Goal: Transaction & Acquisition: Download file/media

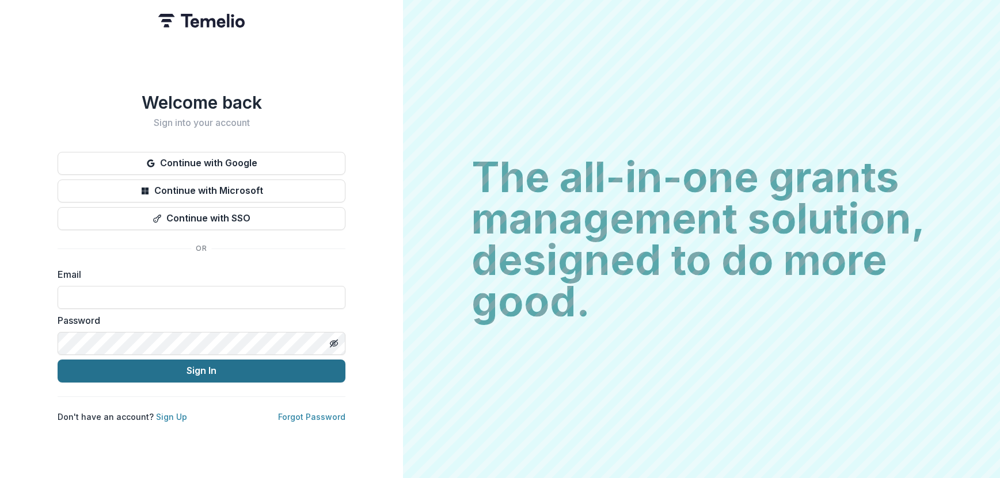
type input "**********"
click at [130, 363] on button "Sign In" at bounding box center [202, 371] width 288 height 23
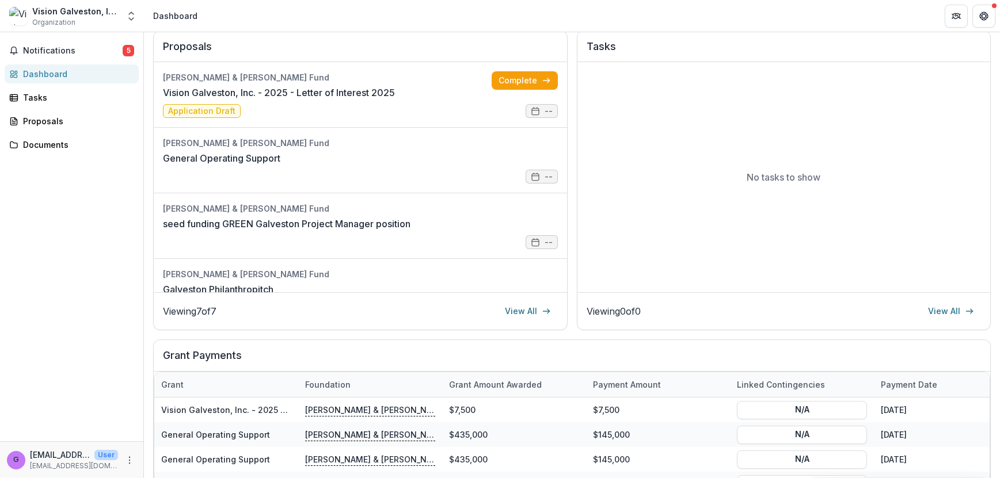
drag, startPoint x: 400, startPoint y: 107, endPoint x: 789, endPoint y: 111, distance: 389.3
click at [789, 111] on div "No tasks to show" at bounding box center [784, 177] width 413 height 230
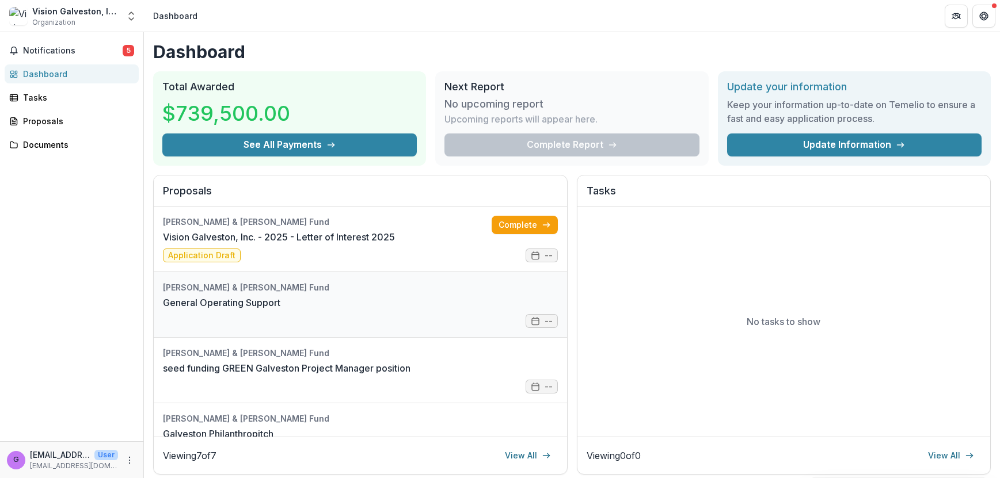
click at [280, 307] on link "General Operating Support" at bounding box center [221, 303] width 117 height 14
click at [314, 242] on link "Vision Galveston, Inc. - 2025 - Letter of Interest 2025" at bounding box center [279, 237] width 232 height 14
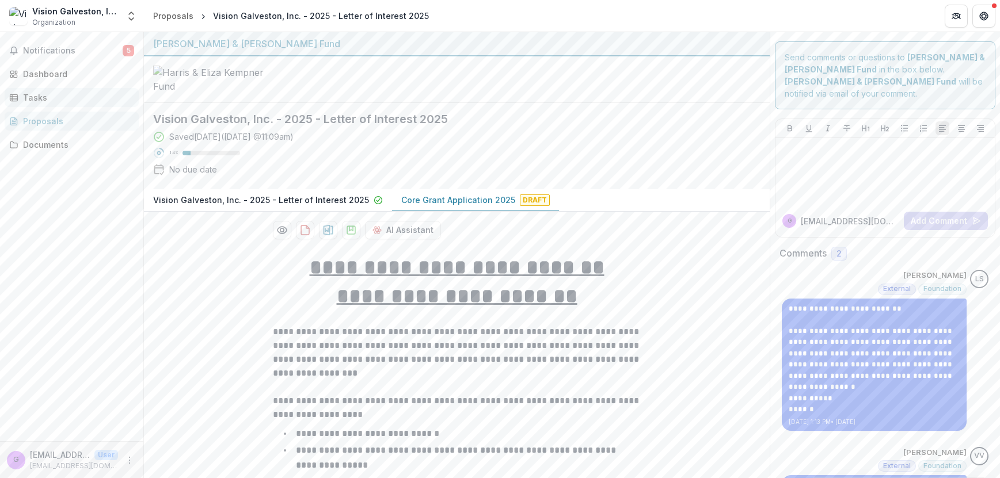
click at [35, 98] on div "Tasks" at bounding box center [76, 98] width 107 height 12
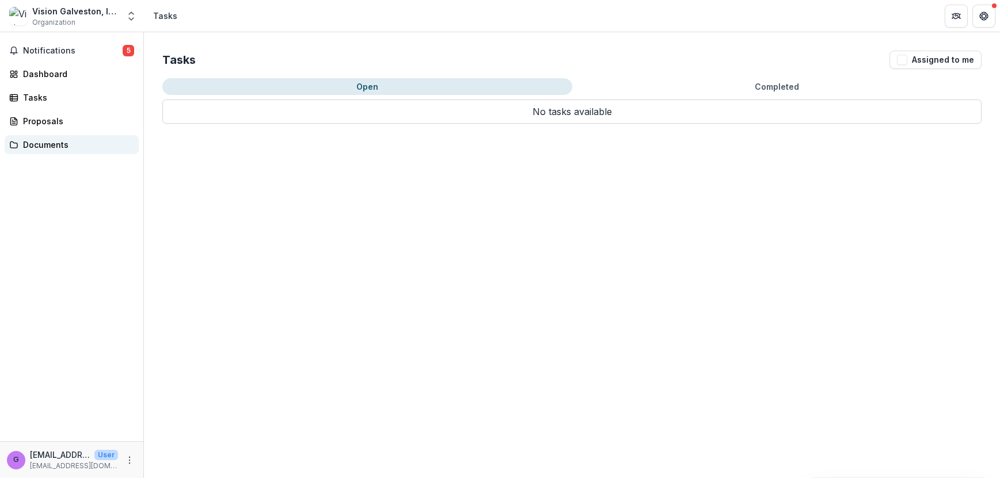
click at [36, 148] on div "Documents" at bounding box center [76, 145] width 107 height 12
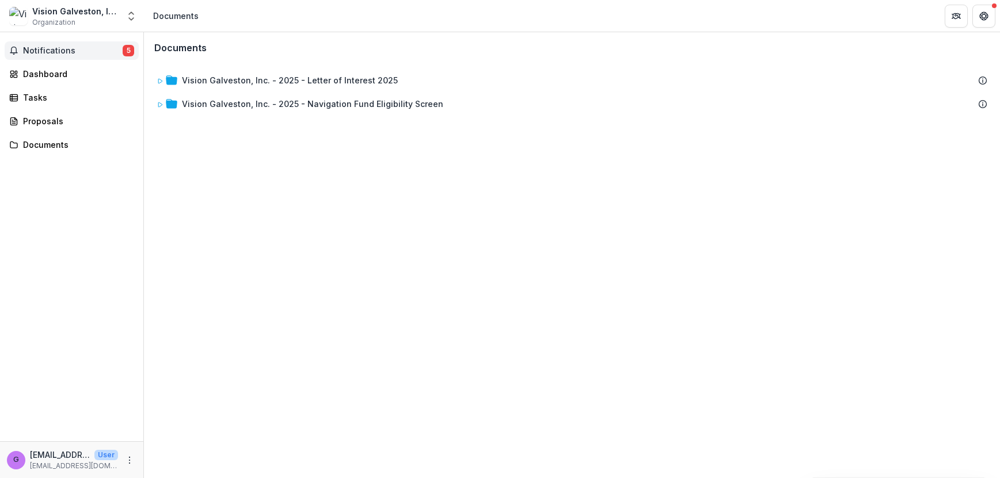
click at [58, 49] on span "Notifications" at bounding box center [73, 51] width 100 height 10
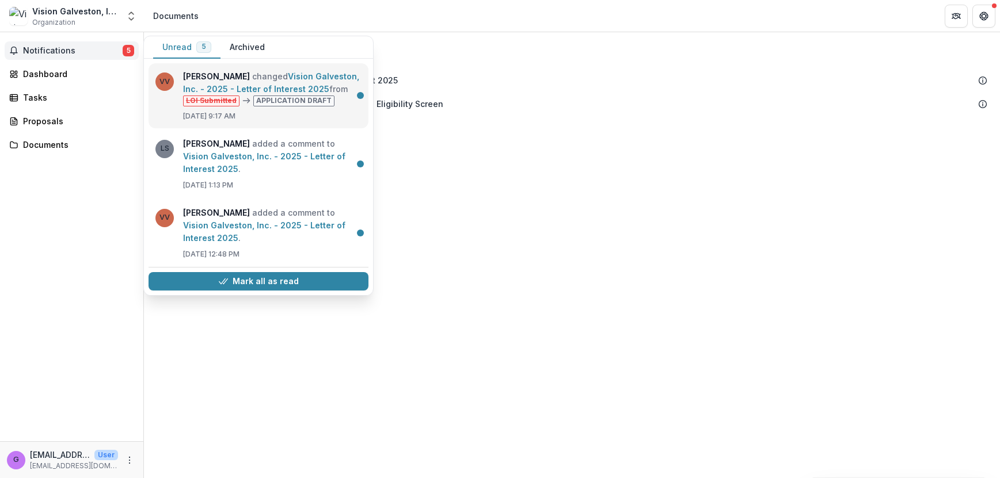
click at [271, 94] on link "Vision Galveston, Inc. - 2025 - Letter of Interest 2025" at bounding box center [271, 82] width 176 height 22
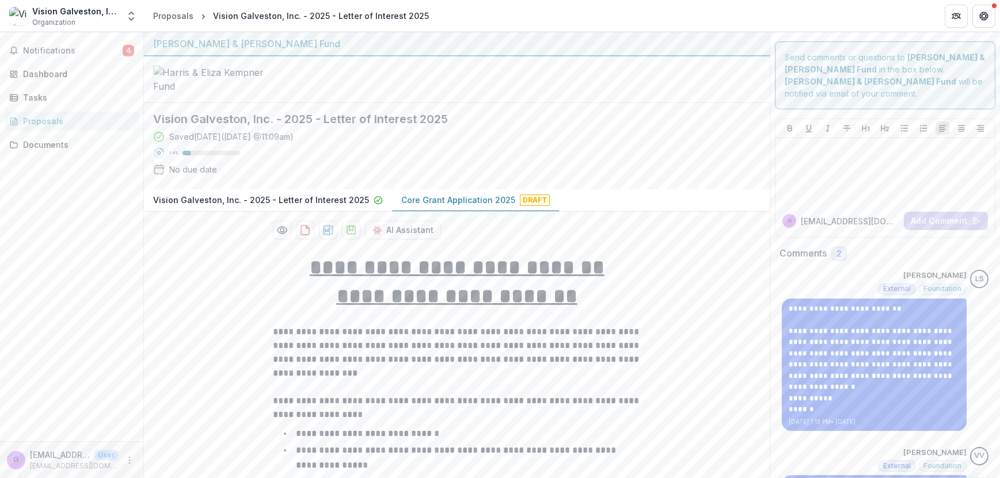
click at [459, 206] on p "Core Grant Application 2025" at bounding box center [458, 200] width 114 height 12
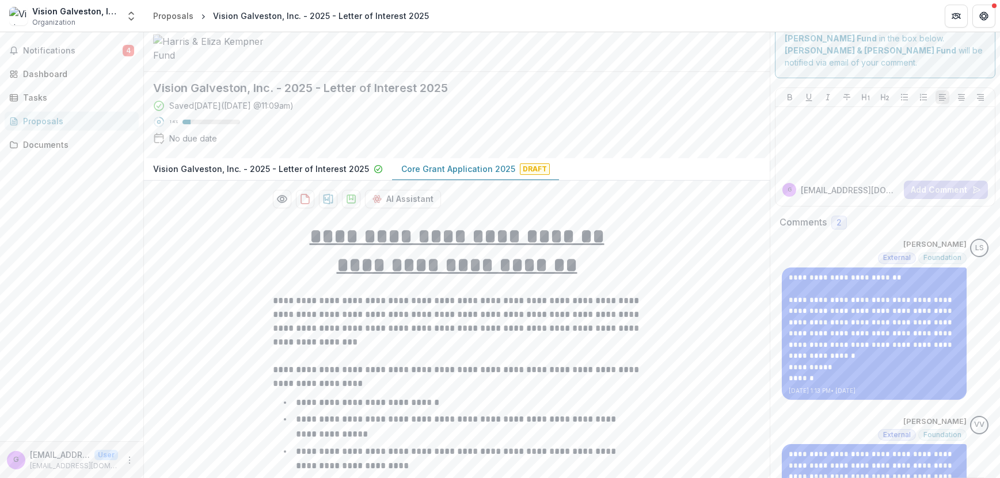
scroll to position [32, 0]
click at [328, 204] on icon "download-proposal" at bounding box center [328, 198] width 10 height 10
click at [14, 199] on div "Notifications 4 Dashboard Tasks Proposals Documents" at bounding box center [71, 236] width 143 height 409
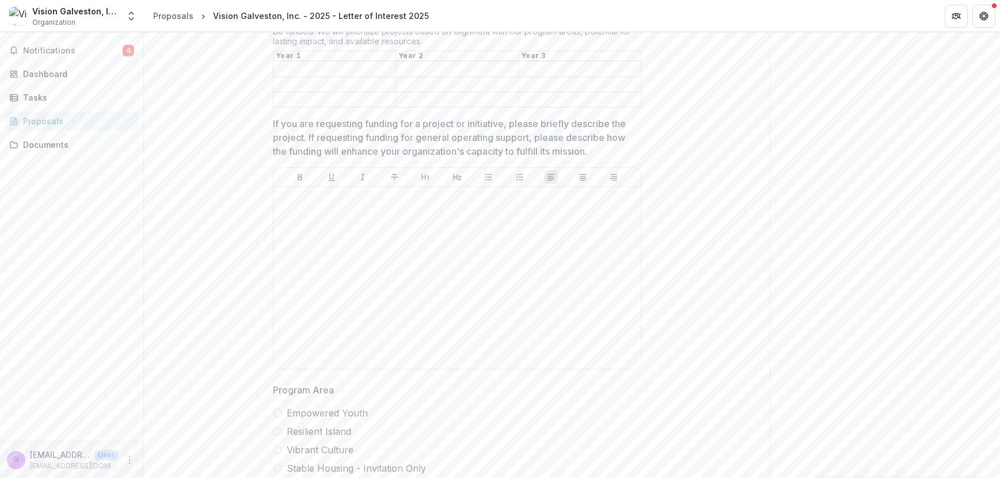
scroll to position [2121, 0]
click at [382, 269] on div at bounding box center [457, 278] width 358 height 173
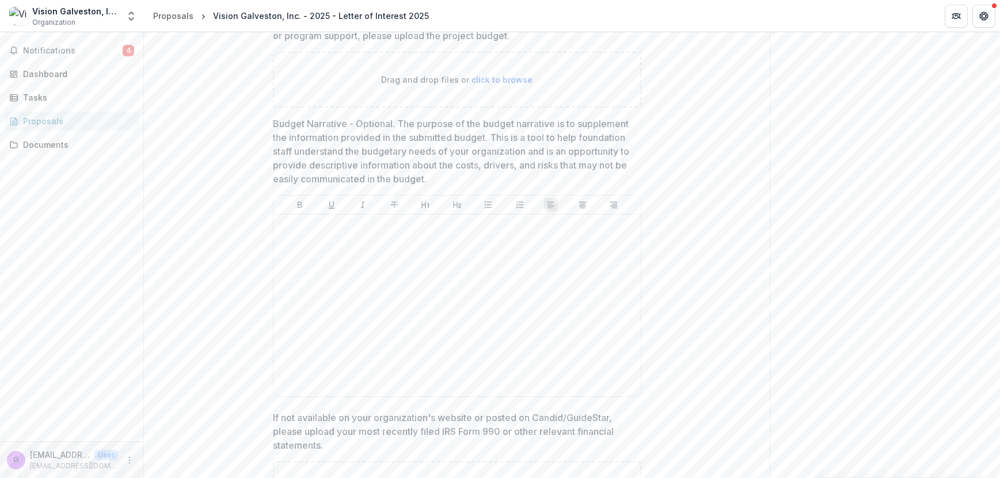
scroll to position [3942, 0]
